Goal: Task Accomplishment & Management: Manage account settings

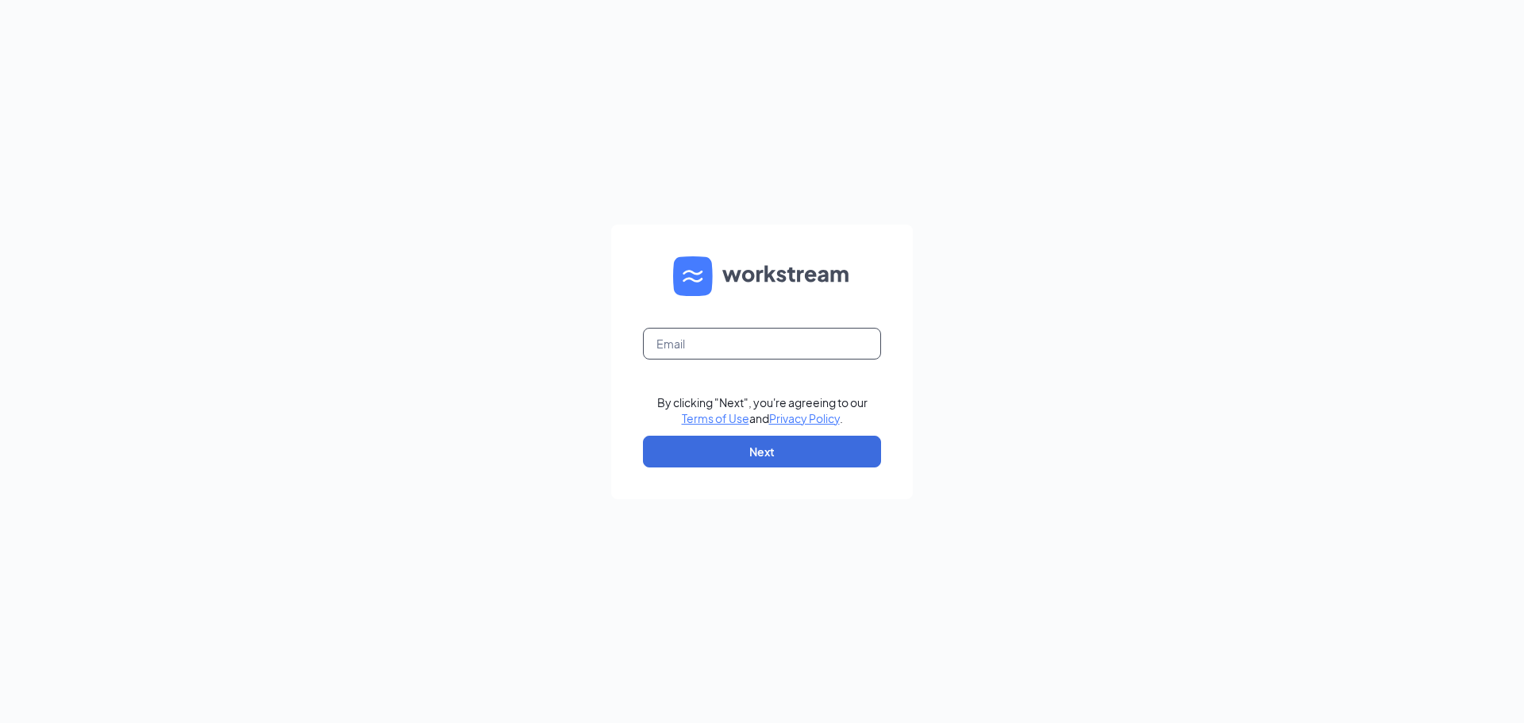
click at [763, 343] on input "text" at bounding box center [762, 344] width 238 height 32
type input "ashley91001@gmail.com"
click at [771, 455] on button "Next" at bounding box center [762, 452] width 238 height 32
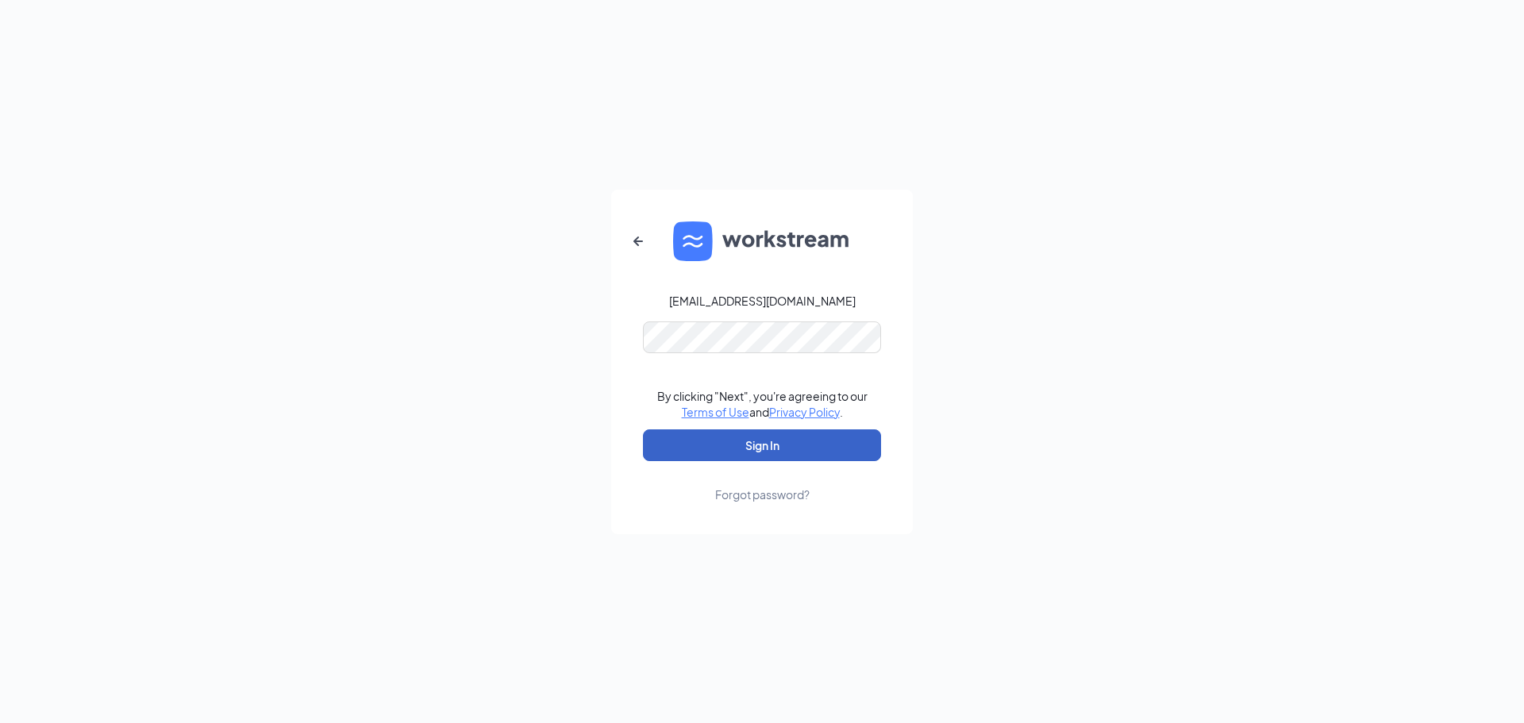
click at [757, 446] on button "Sign In" at bounding box center [762, 445] width 238 height 32
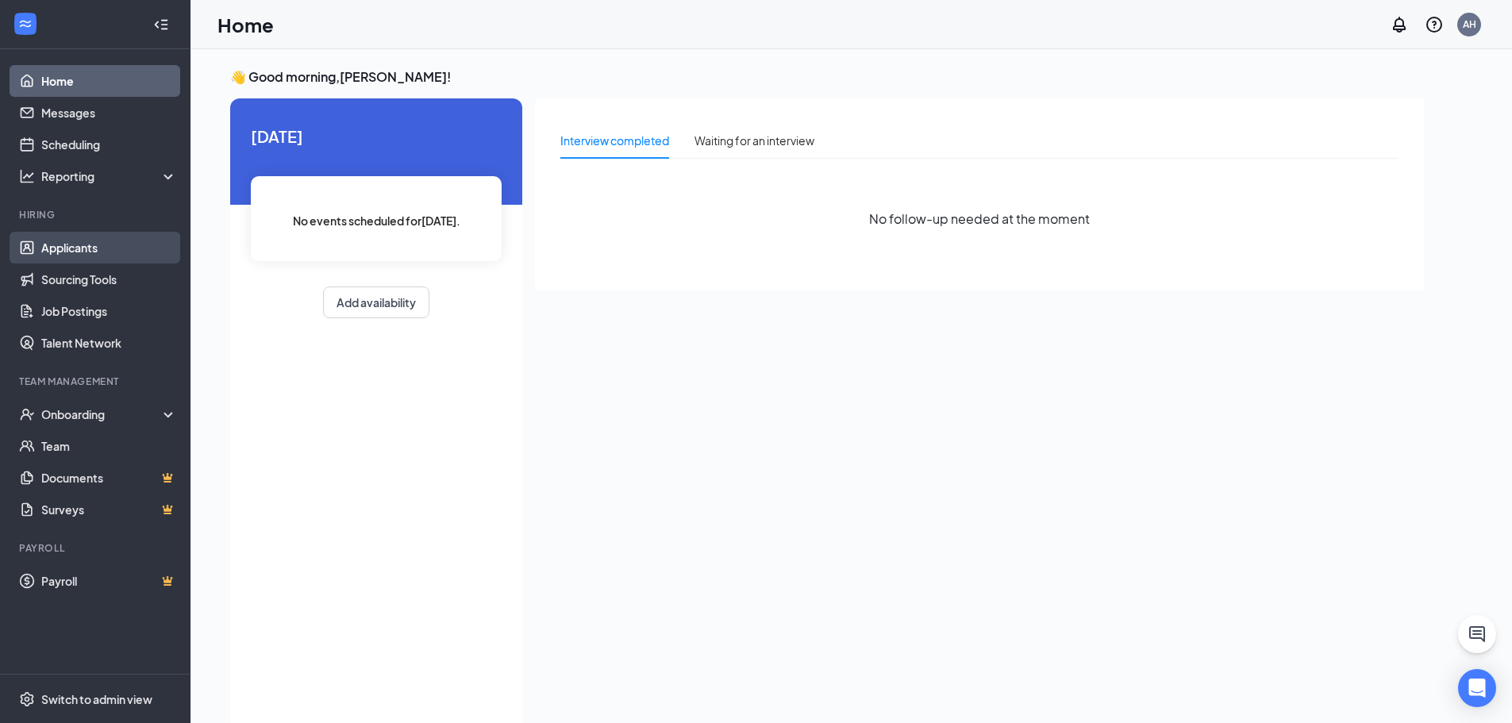
click at [152, 244] on link "Applicants" at bounding box center [109, 248] width 136 height 32
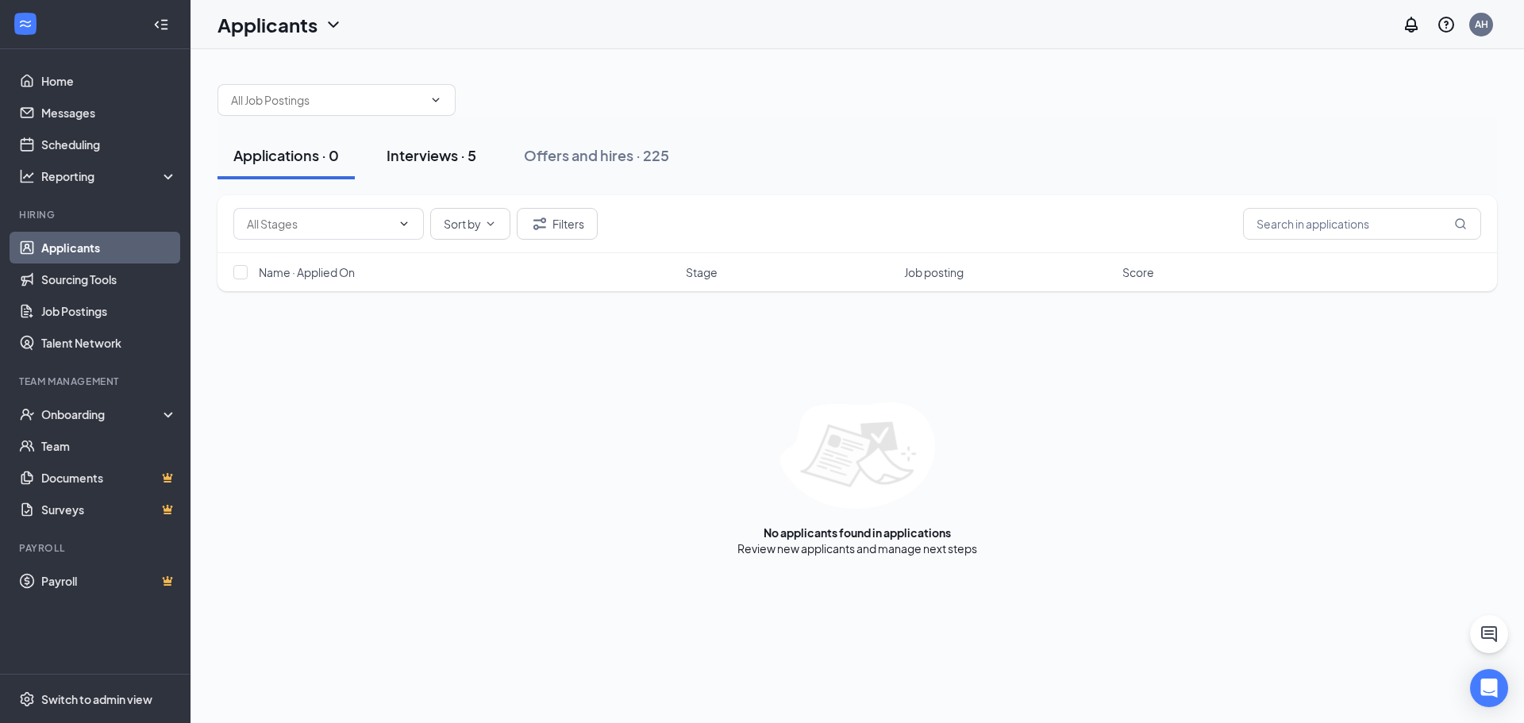
click at [458, 140] on button "Interviews · 5" at bounding box center [431, 156] width 121 height 48
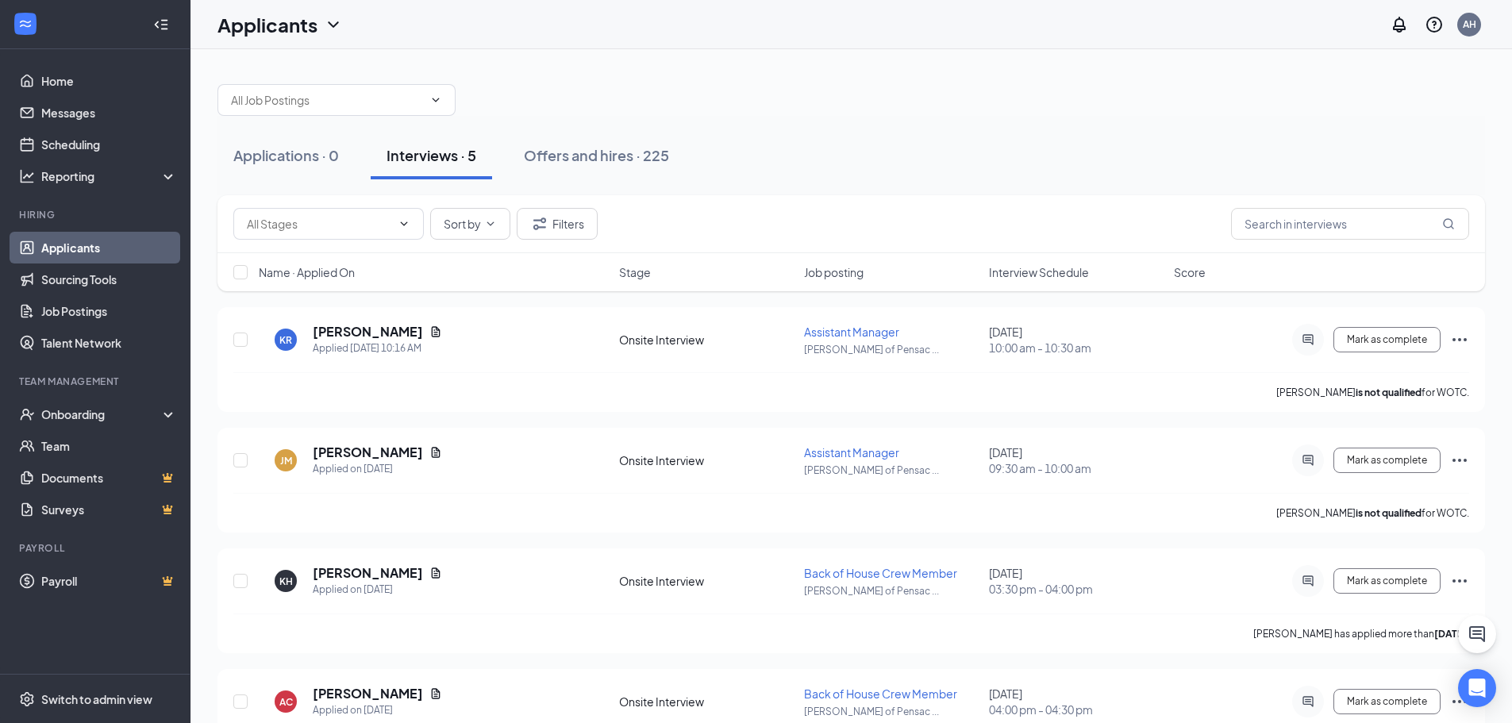
drag, startPoint x: 764, startPoint y: 140, endPoint x: 820, endPoint y: 133, distance: 55.9
click at [820, 133] on div "Applications · 0 Interviews · 5 Offers and hires · 225" at bounding box center [850, 156] width 1267 height 48
drag, startPoint x: 816, startPoint y: 155, endPoint x: 781, endPoint y: 161, distance: 35.5
click at [782, 164] on div "Applications · 0 Interviews · 5 Offers and hires · 225" at bounding box center [850, 156] width 1267 height 48
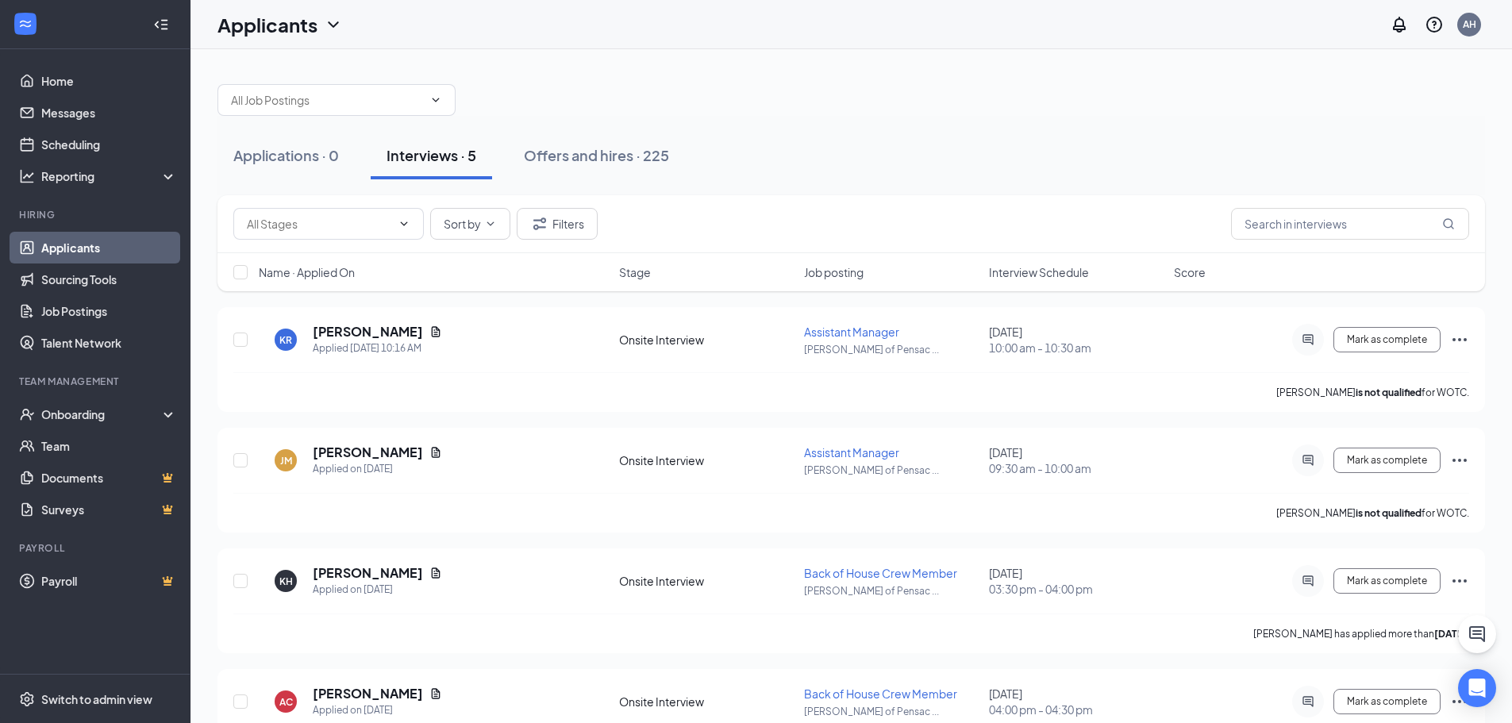
click at [780, 149] on div "Applications · 0 Interviews · 5 Offers and hires · 225" at bounding box center [850, 156] width 1267 height 48
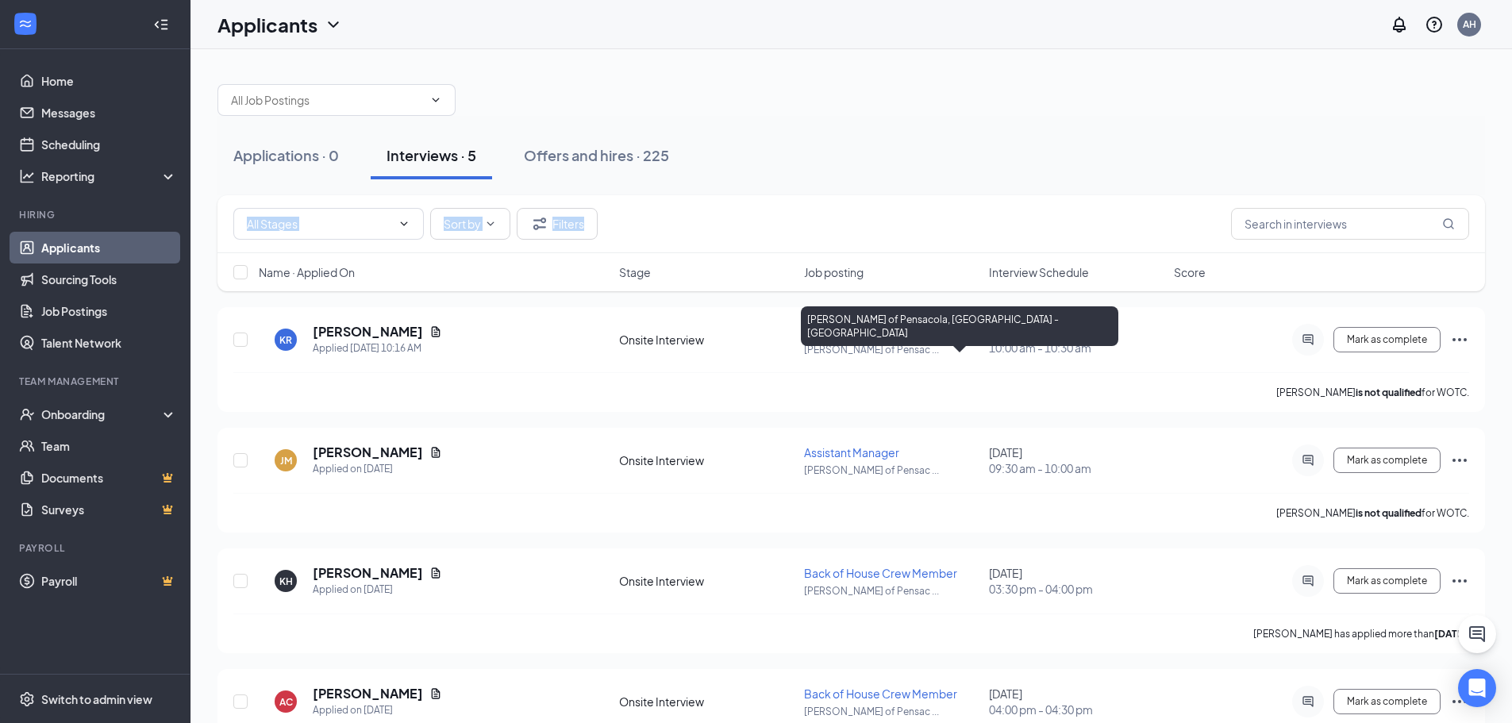
drag, startPoint x: 770, startPoint y: 162, endPoint x: 794, endPoint y: 176, distance: 28.4
click at [798, 185] on div "Applications · 0 Interviews · 5 Offers and hires · 225" at bounding box center [850, 155] width 1267 height 79
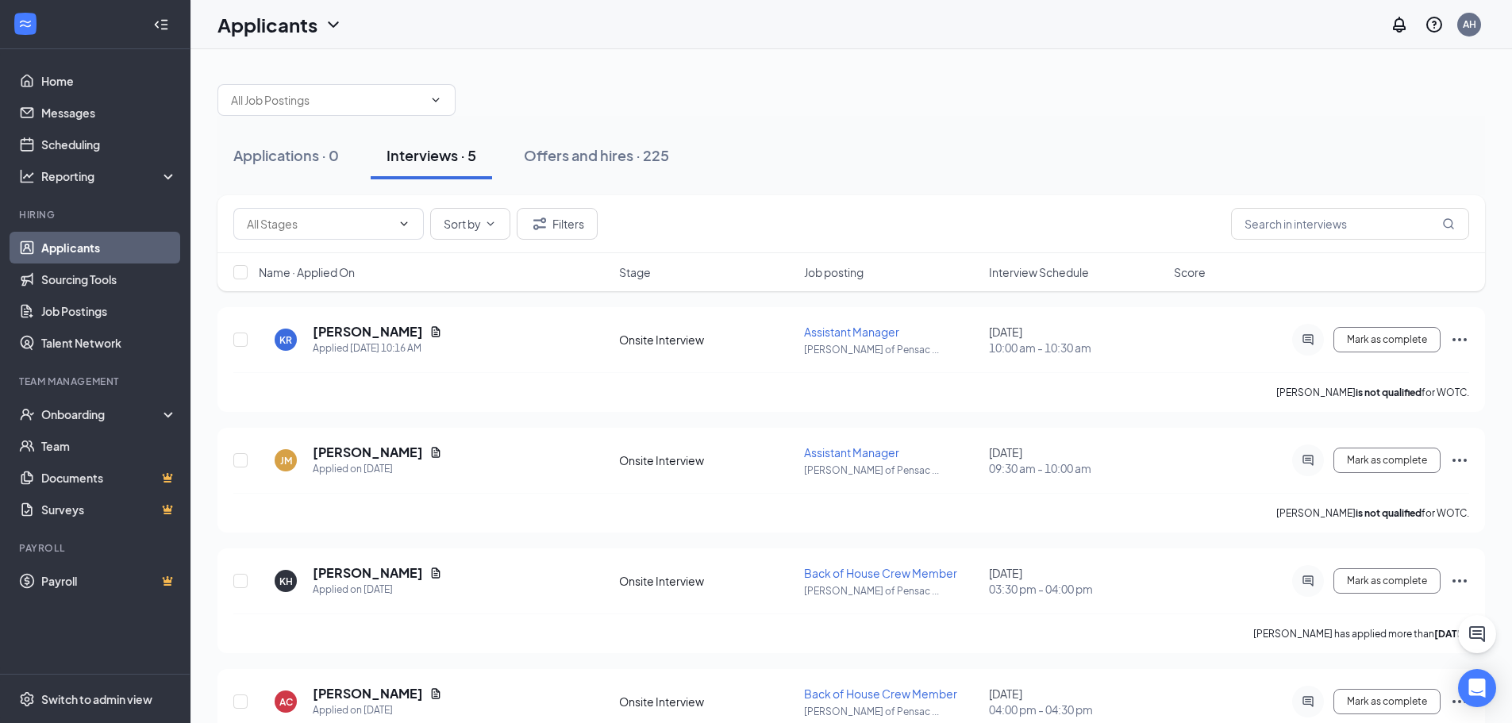
drag, startPoint x: 793, startPoint y: 161, endPoint x: 789, endPoint y: 121, distance: 40.7
click at [789, 121] on div "Applications · 0 Interviews · 5 Offers and hires · 225" at bounding box center [850, 155] width 1267 height 79
click at [252, 148] on div "Applications · 1" at bounding box center [283, 155] width 101 height 20
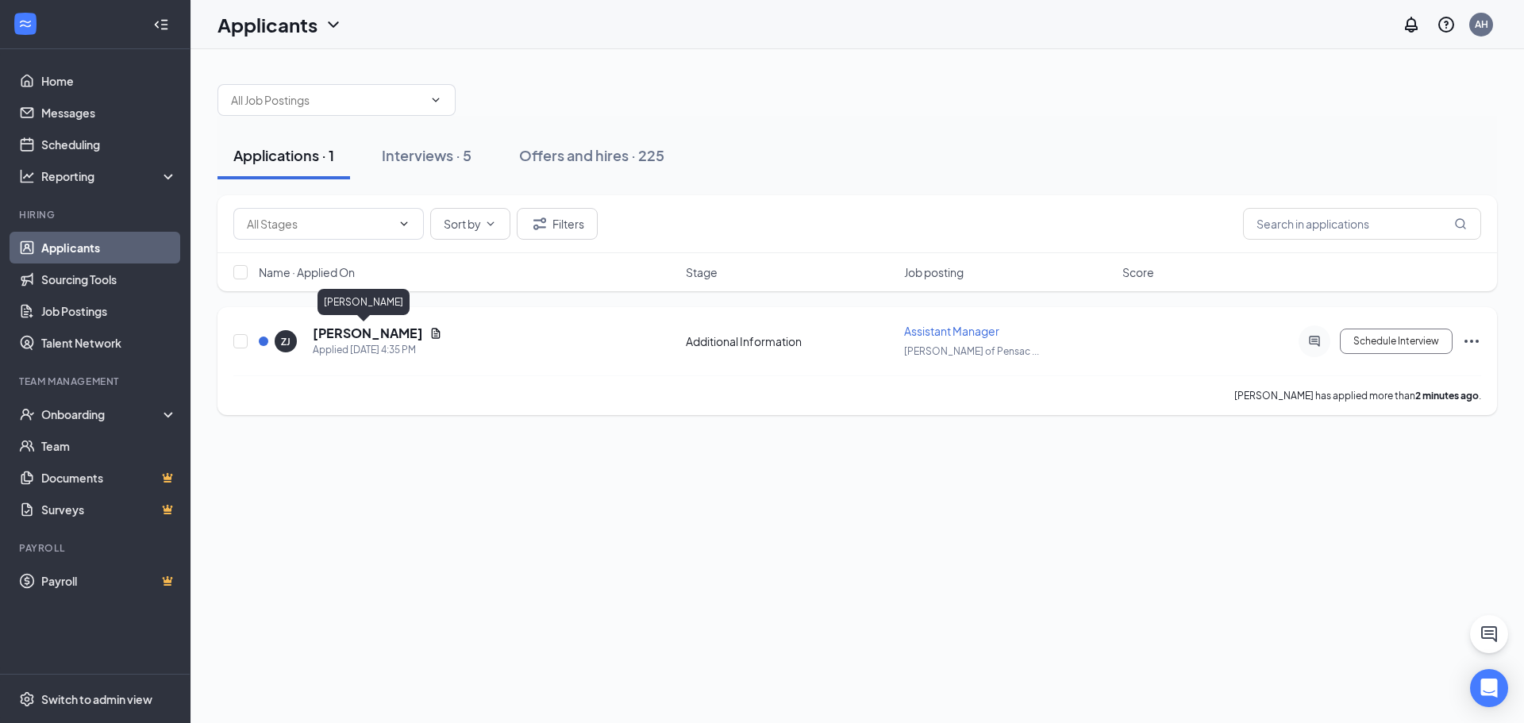
click at [363, 325] on h5 "[PERSON_NAME]" at bounding box center [368, 333] width 110 height 17
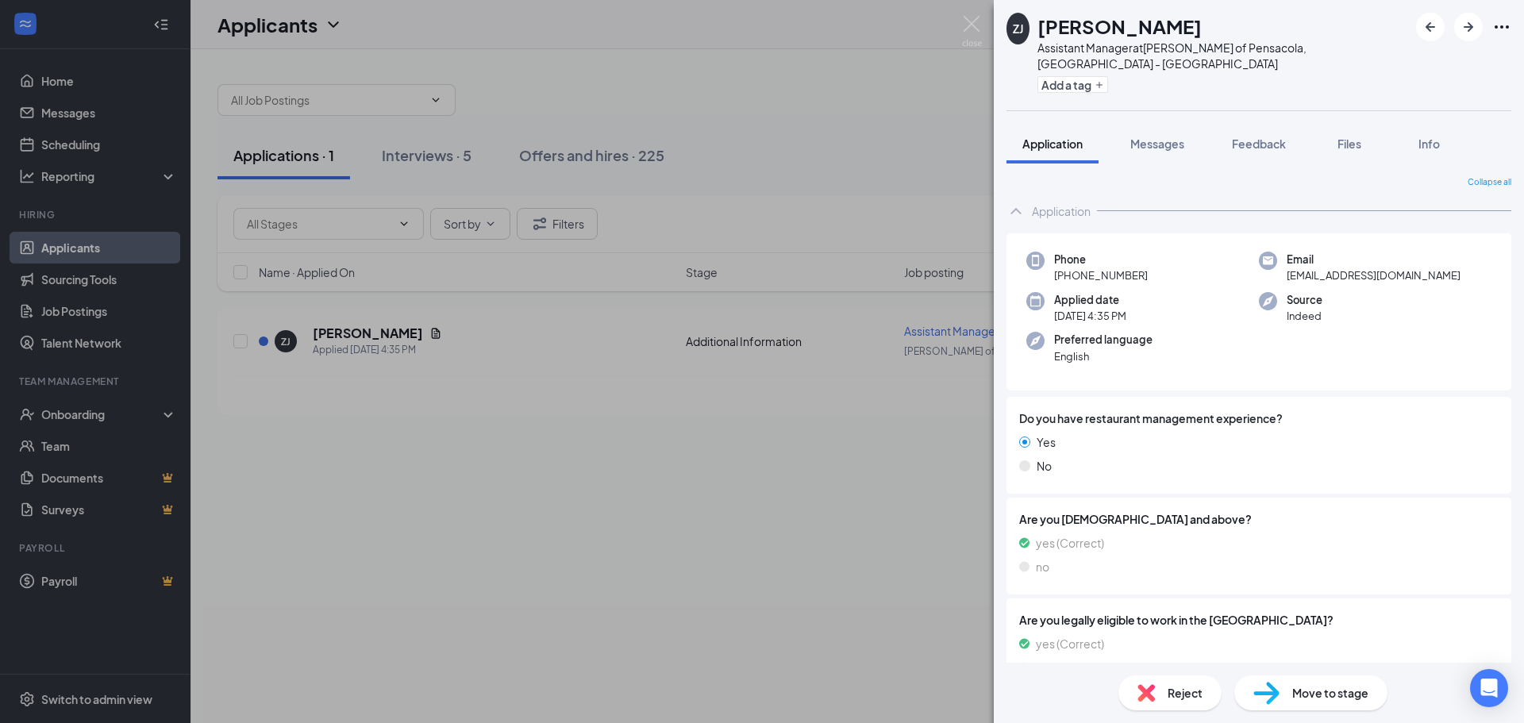
click at [502, 474] on div "ZJ [PERSON_NAME] Assistant Manager at [PERSON_NAME] of [GEOGRAPHIC_DATA], [GEOG…" at bounding box center [762, 361] width 1524 height 723
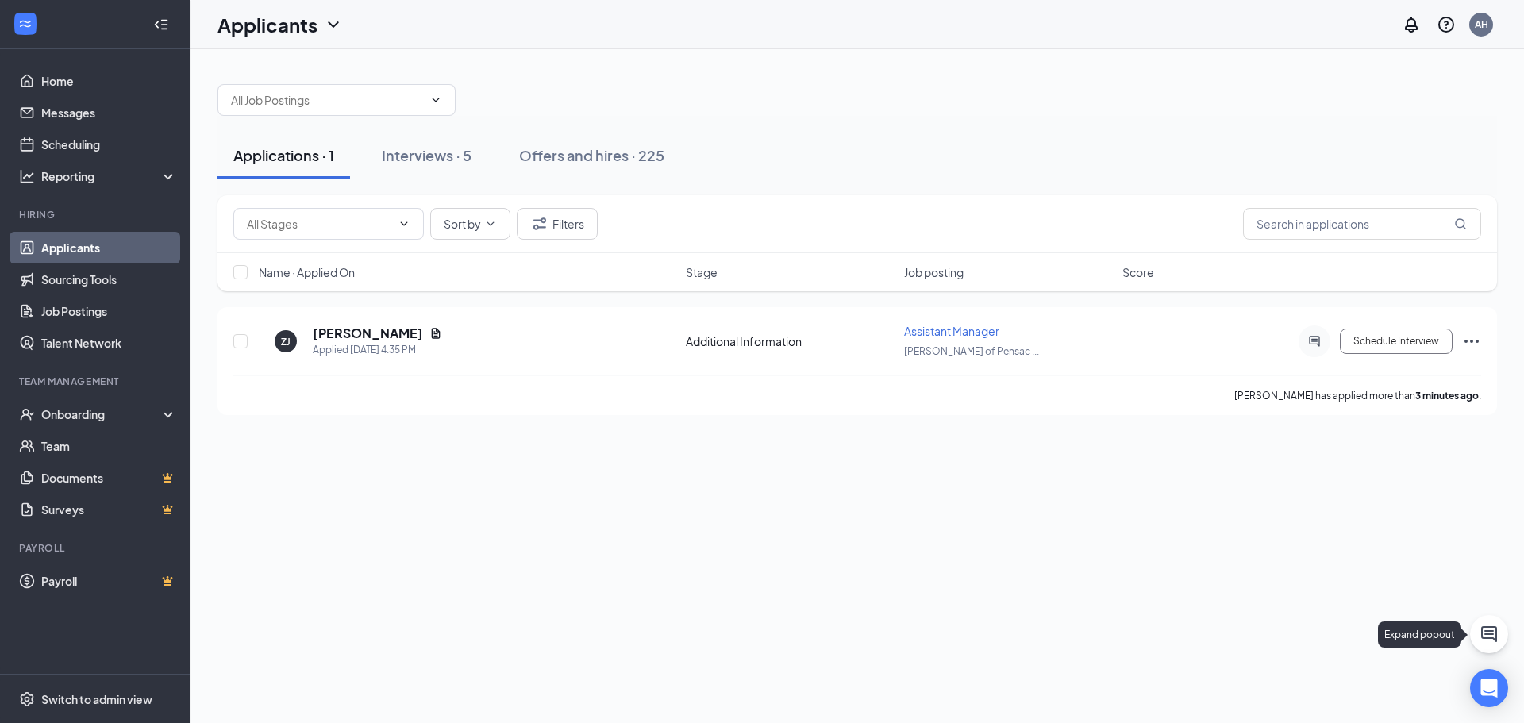
click at [1488, 631] on icon "ChatActive" at bounding box center [1489, 634] width 16 height 16
click at [1236, 688] on div "SMS Messages" at bounding box center [1301, 703] width 268 height 38
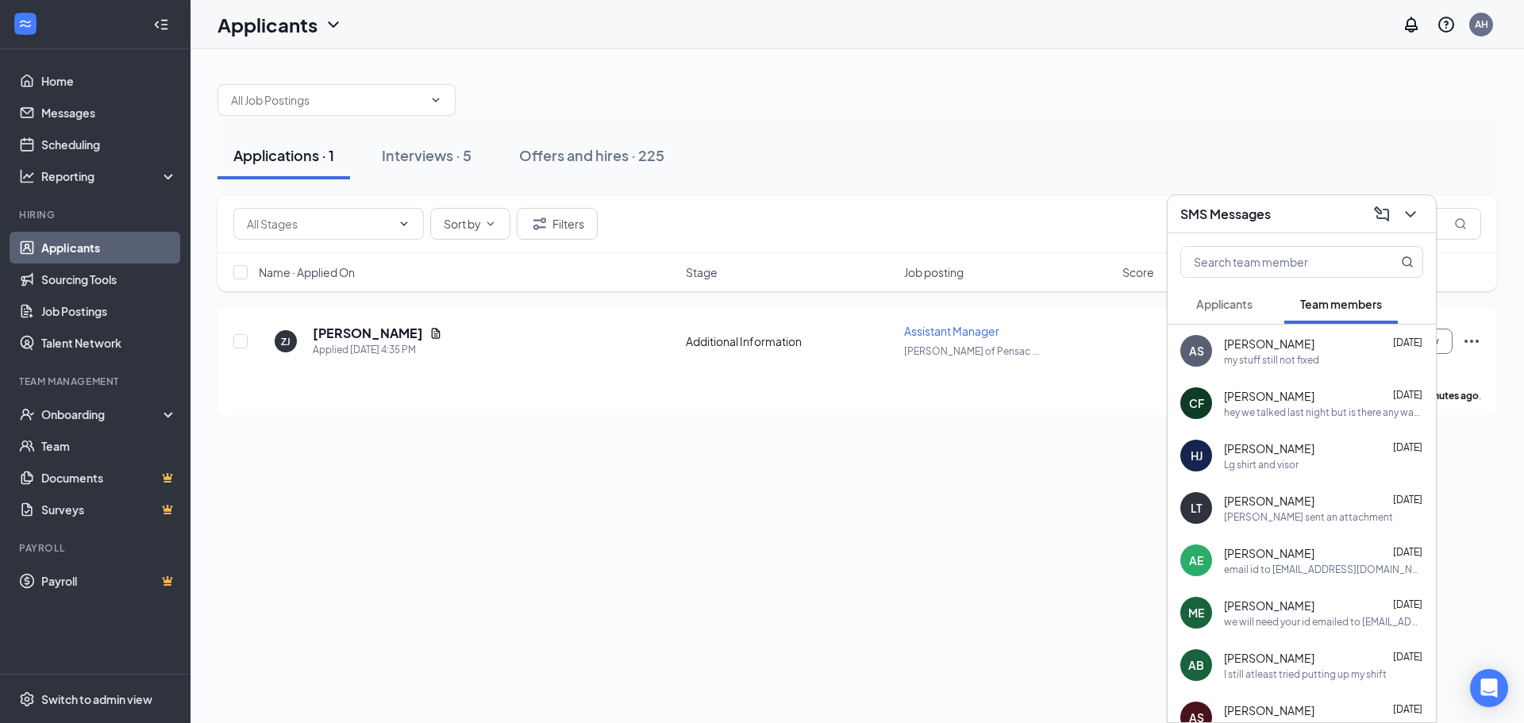
click at [1270, 351] on span "[PERSON_NAME]" at bounding box center [1269, 344] width 90 height 16
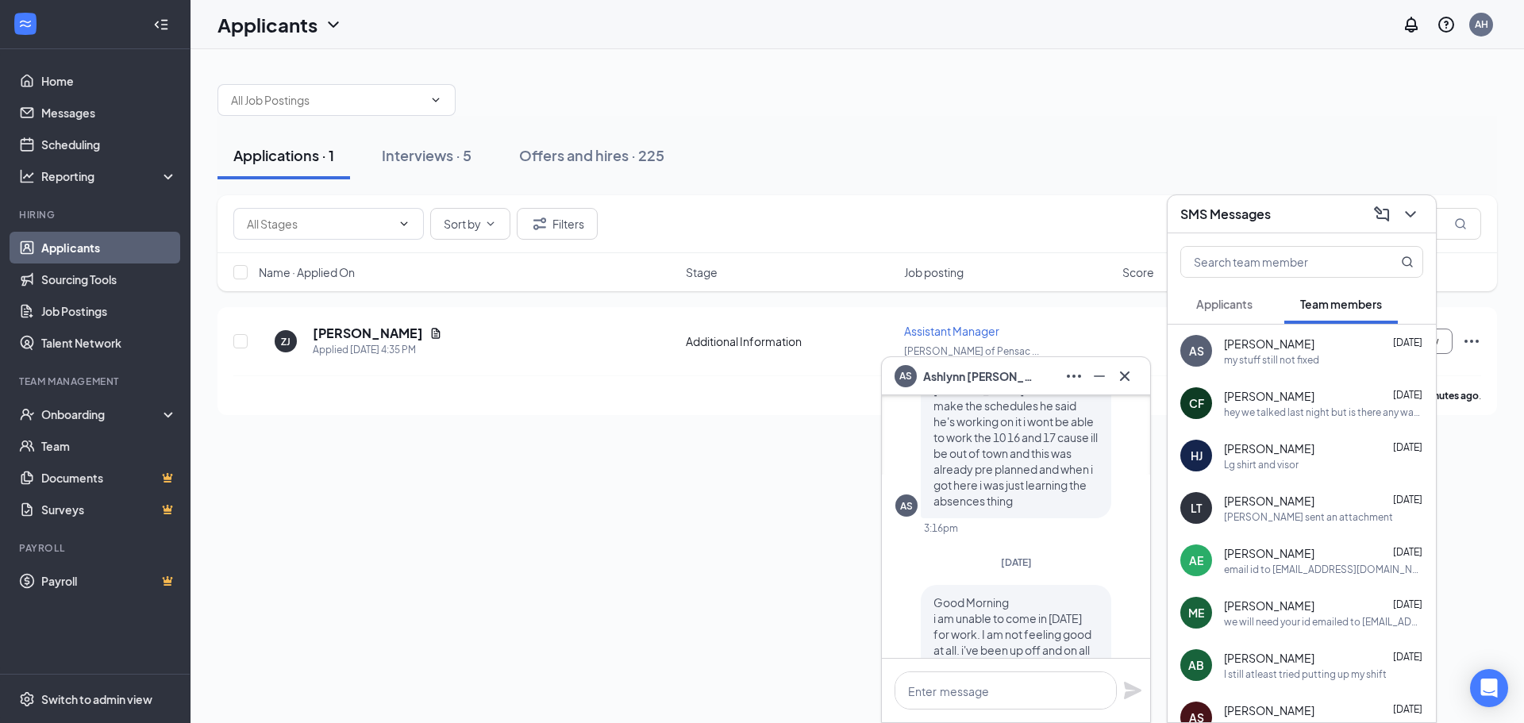
scroll to position [-555, 0]
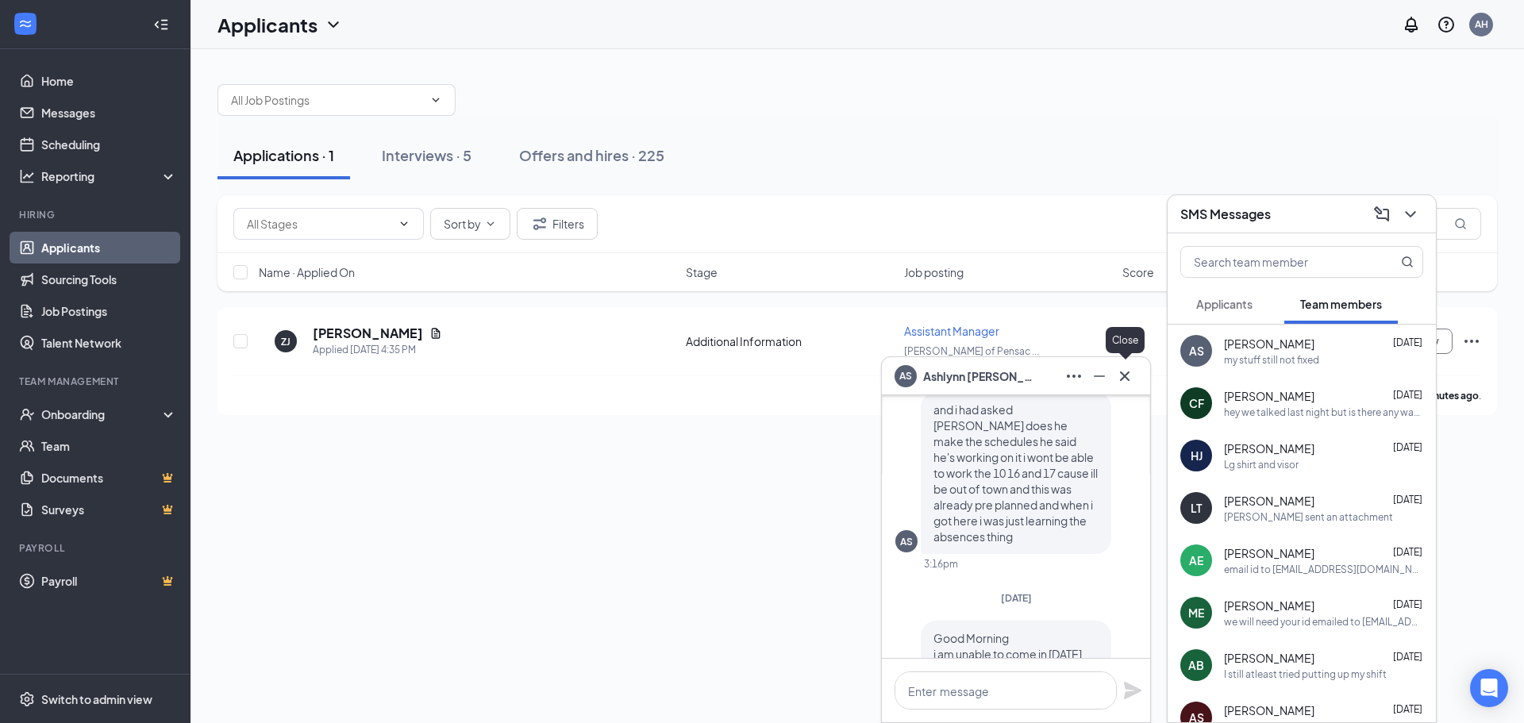
drag, startPoint x: 1124, startPoint y: 379, endPoint x: 1046, endPoint y: 391, distance: 78.8
click at [1122, 379] on icon "Cross" at bounding box center [1124, 376] width 19 height 19
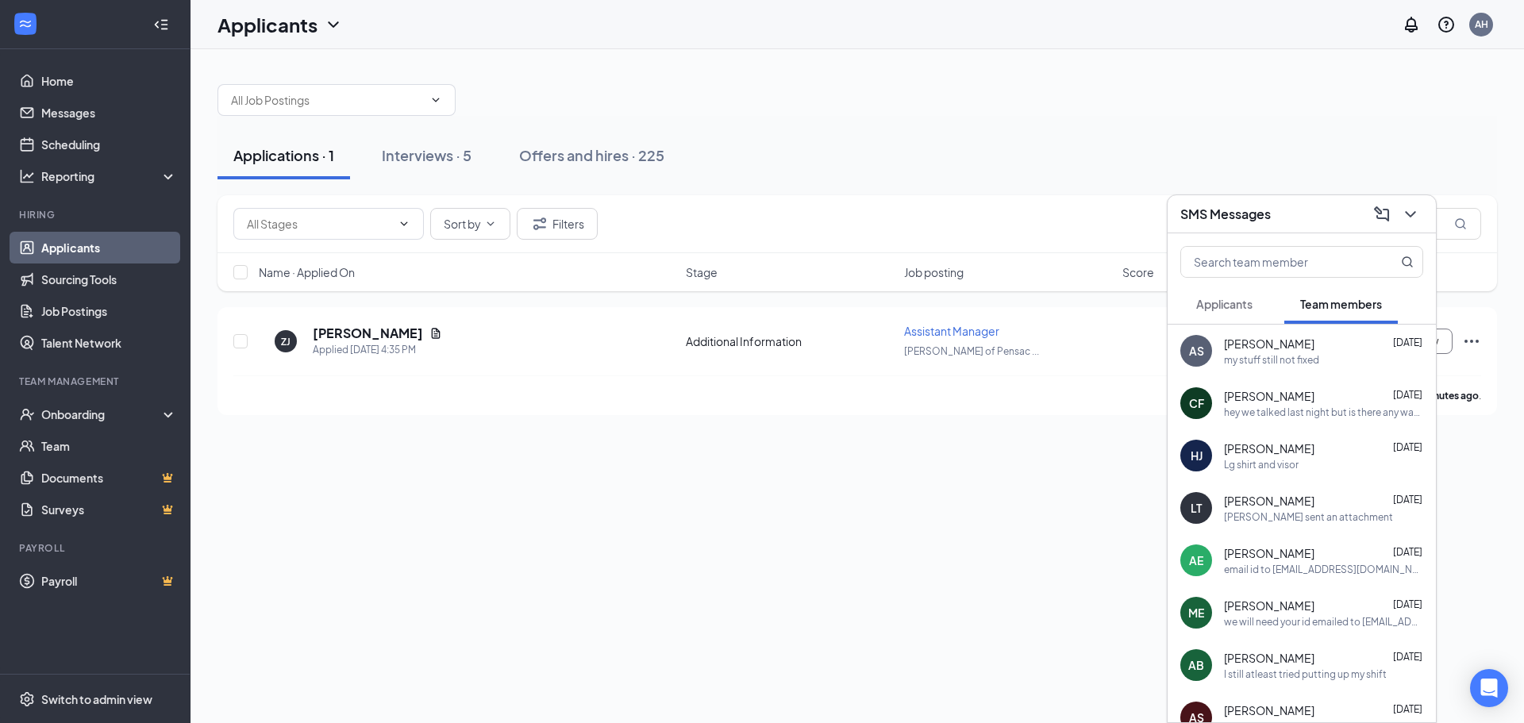
click at [641, 519] on div "Applications · 1 Interviews · 5 Offers and hires · 225 Sort by Filters Name · A…" at bounding box center [856, 386] width 1333 height 674
